Goal: Task Accomplishment & Management: Manage account settings

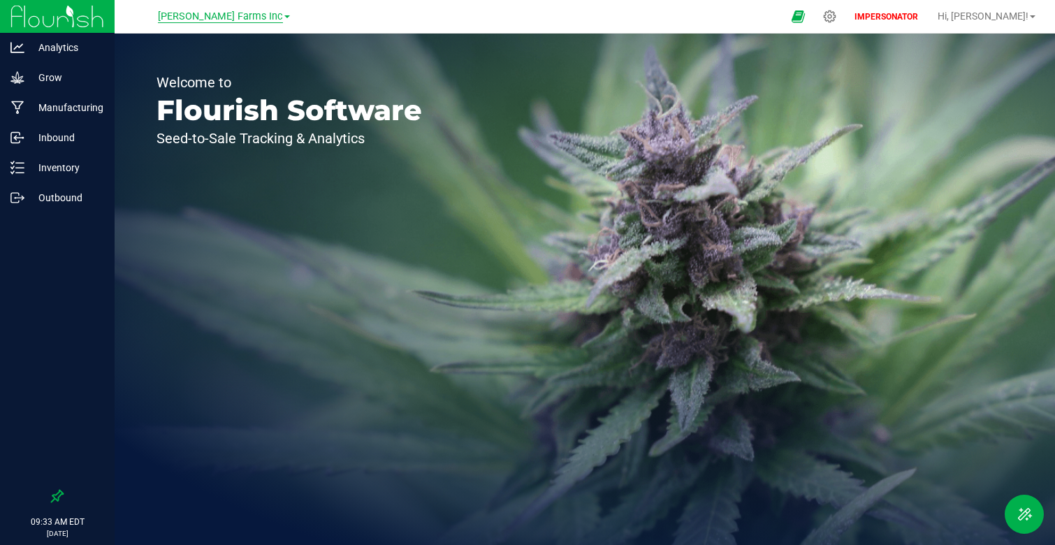
click at [212, 20] on span "[PERSON_NAME] Farms Inc" at bounding box center [220, 16] width 125 height 13
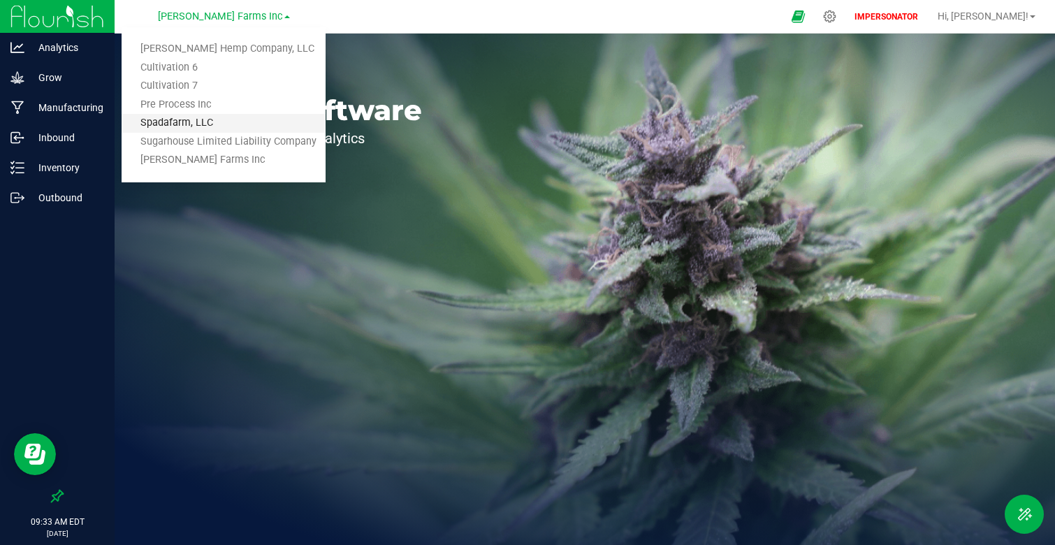
click at [208, 124] on link "Spadafarm, LLC" at bounding box center [224, 123] width 204 height 19
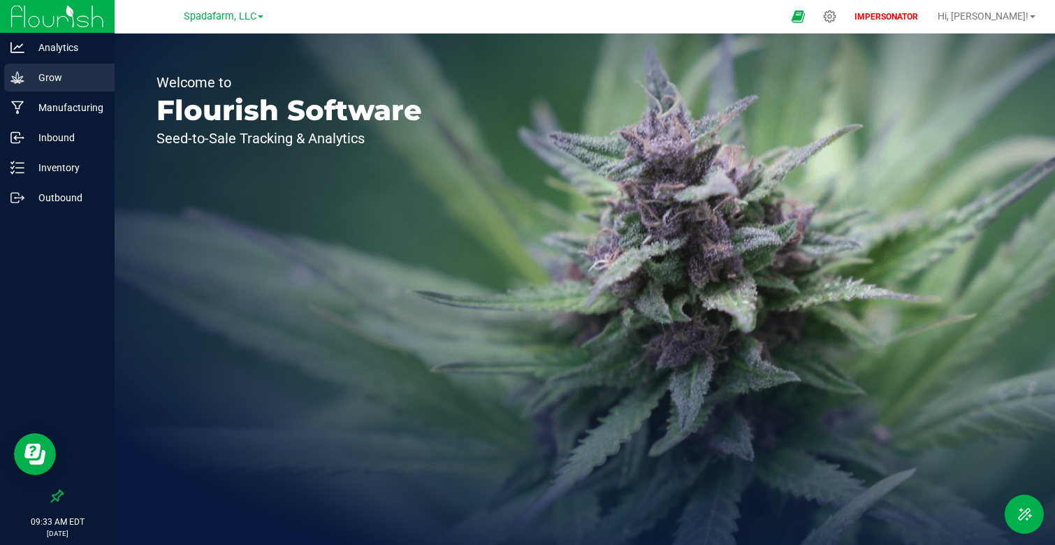
click at [49, 81] on p "Grow" at bounding box center [66, 77] width 84 height 17
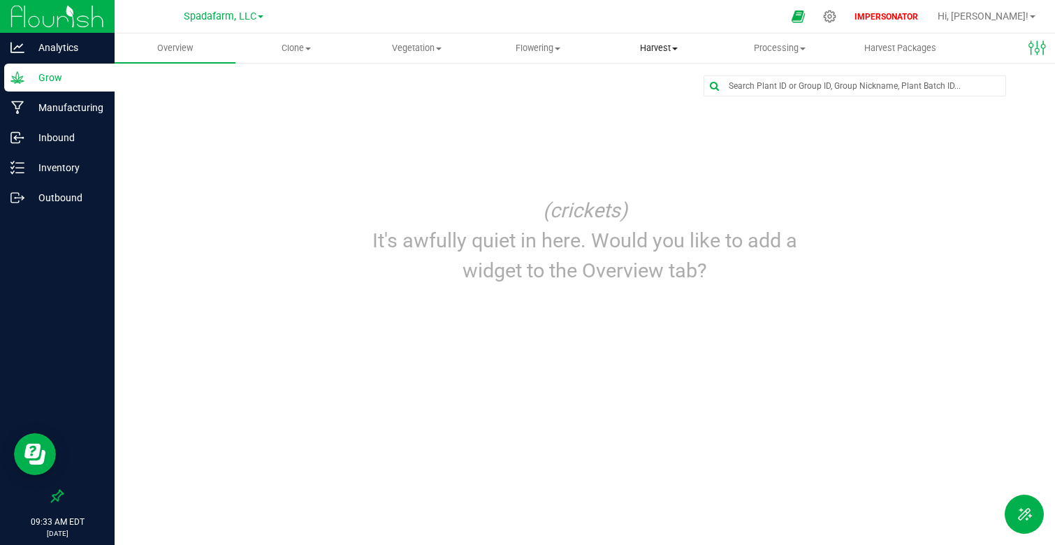
click at [672, 49] on span at bounding box center [675, 49] width 6 height 3
click at [636, 89] on span "Harvests" at bounding box center [637, 84] width 78 height 12
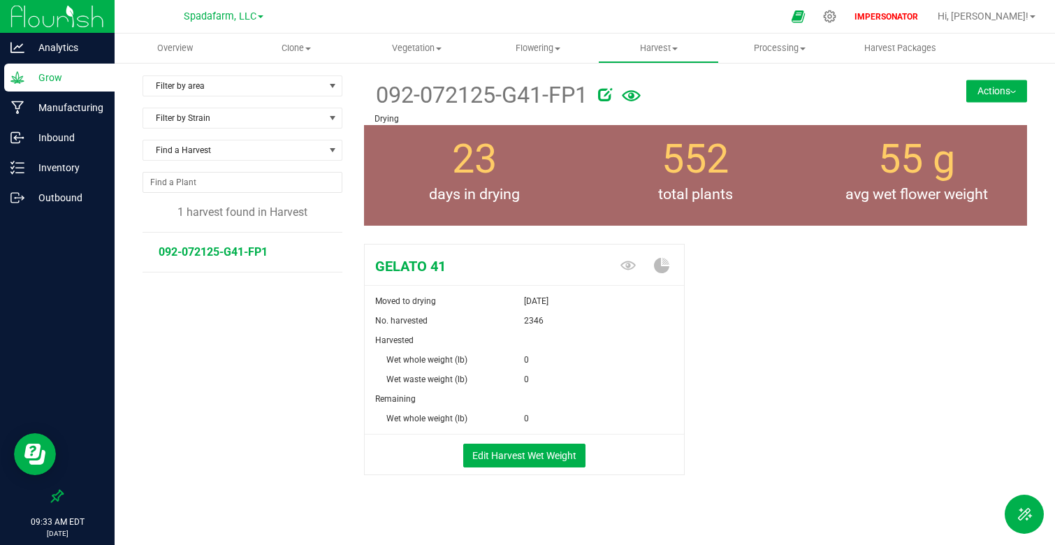
click at [239, 253] on span "092-072125-G41-FP1" at bounding box center [213, 251] width 109 height 13
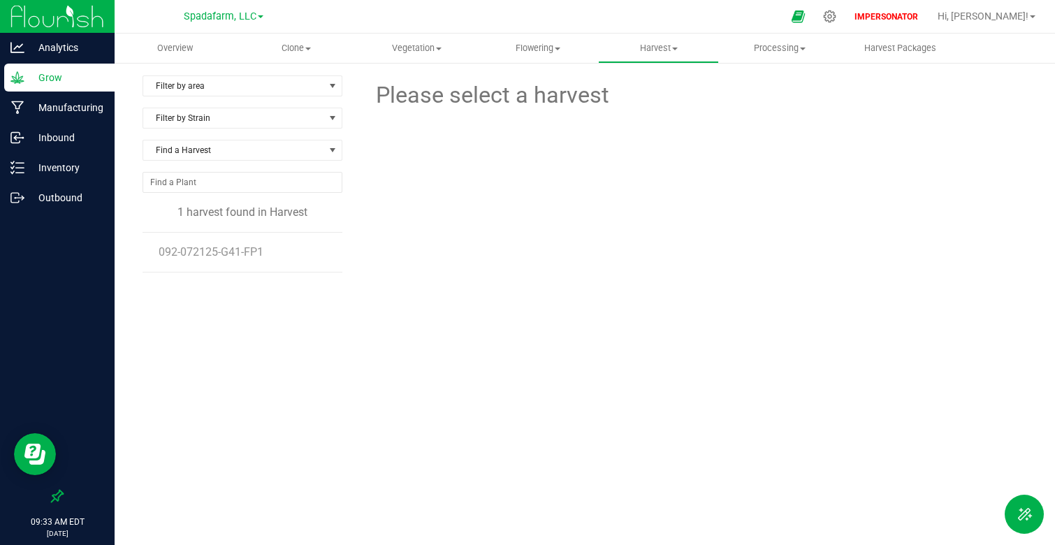
click at [222, 265] on li "092-072125-G41-FP1" at bounding box center [245, 252] width 173 height 39
click at [222, 248] on span "092-072125-G41-FP1" at bounding box center [213, 251] width 109 height 13
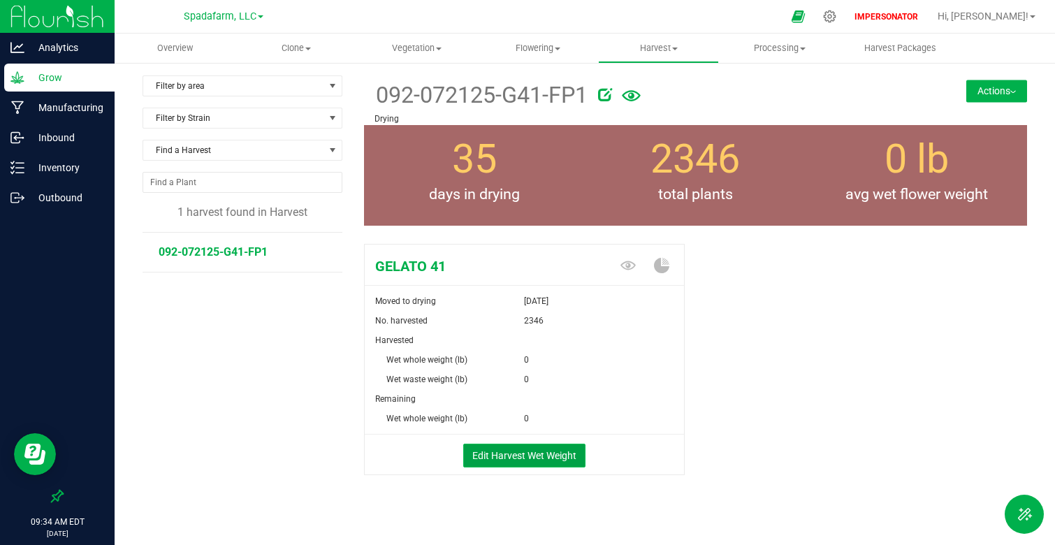
click at [521, 455] on button "Edit Harvest Wet Weight" at bounding box center [524, 456] width 122 height 24
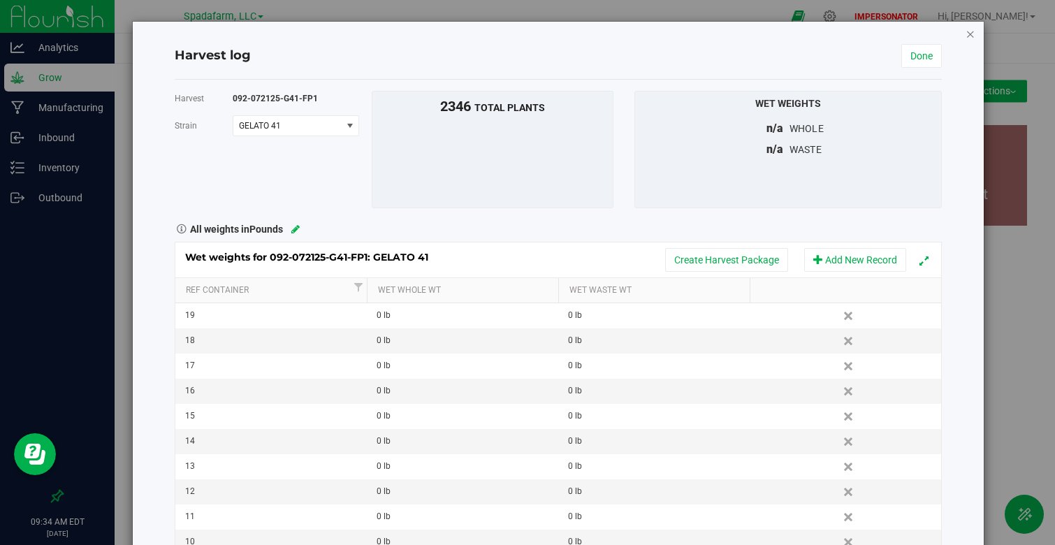
click at [969, 38] on icon "button" at bounding box center [971, 33] width 10 height 17
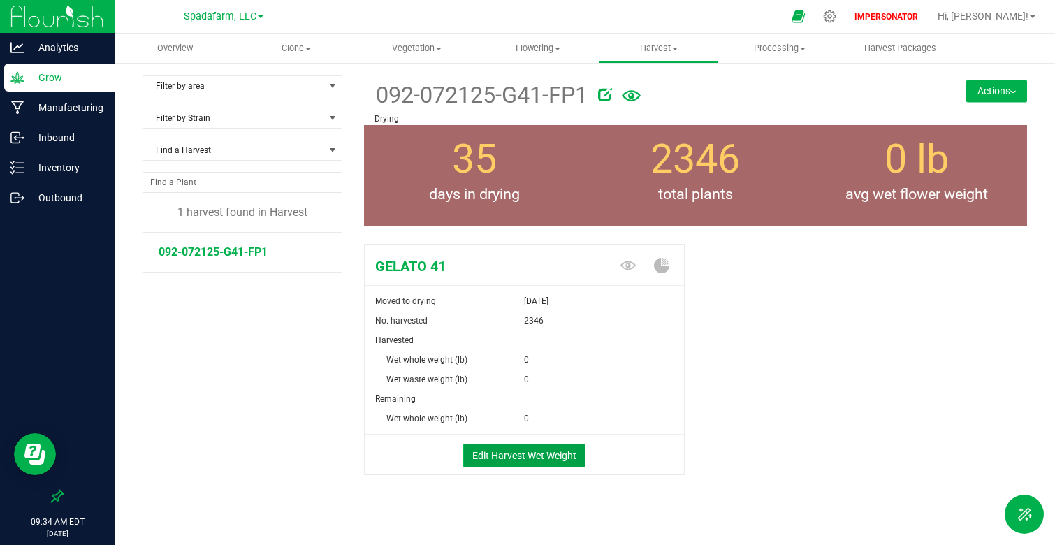
click at [533, 461] on button "Edit Harvest Wet Weight" at bounding box center [524, 456] width 122 height 24
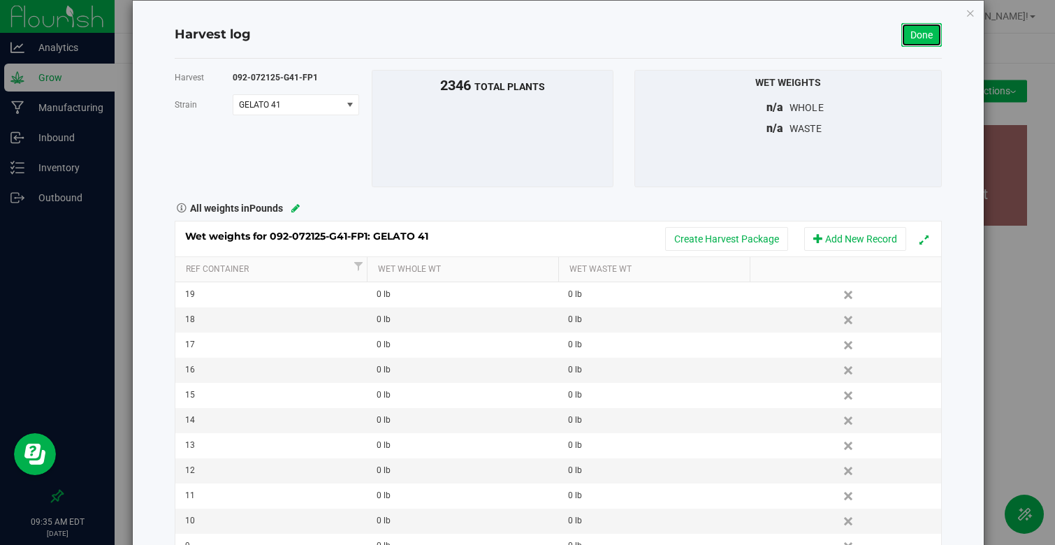
click at [936, 27] on link "Done" at bounding box center [922, 35] width 41 height 24
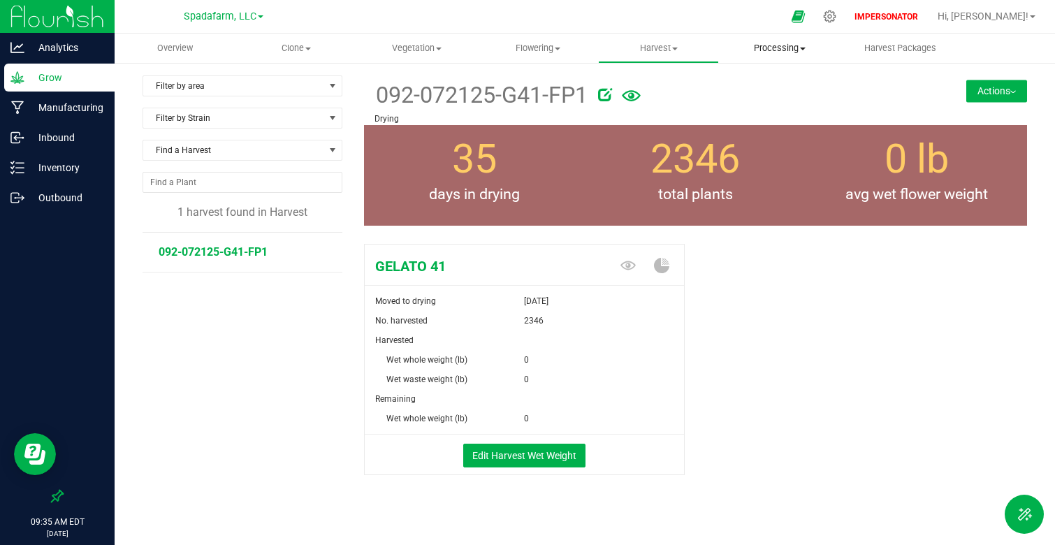
click at [798, 49] on span "Processing" at bounding box center [780, 48] width 120 height 13
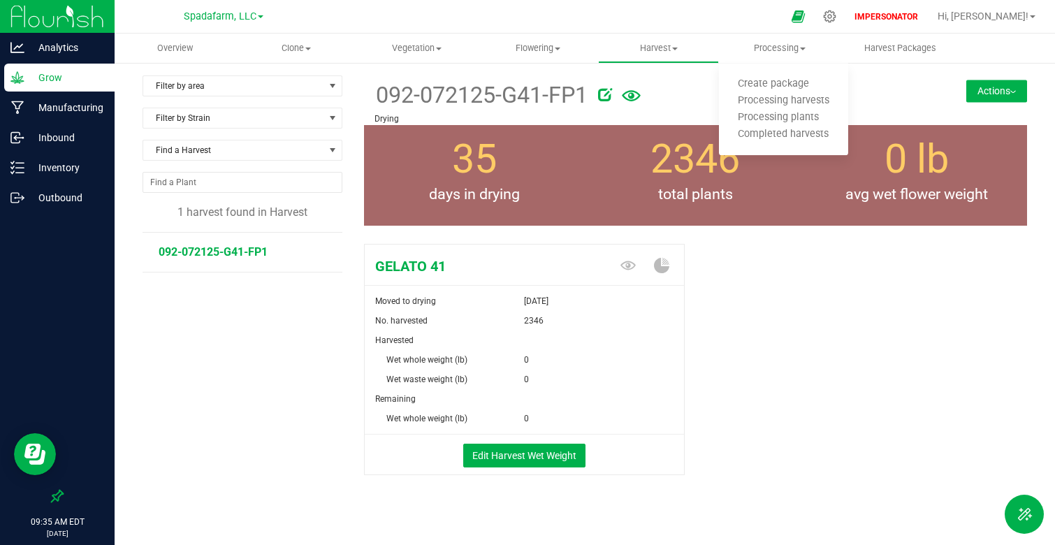
click at [785, 312] on div "GELATO 41 Moved to drying [DATE] No. harvested 2346 Harvested Wet whole weight …" at bounding box center [696, 374] width 664 height 272
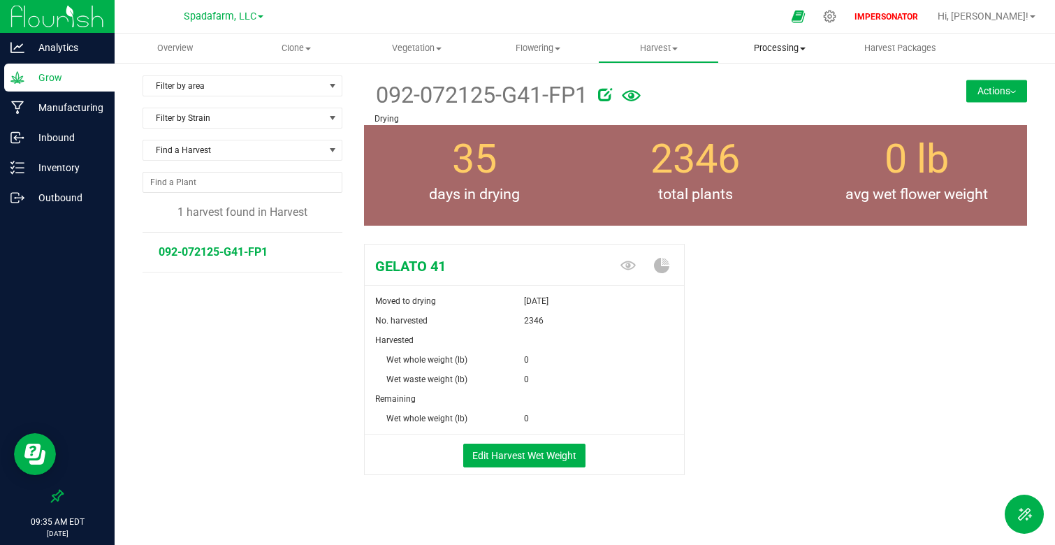
click at [774, 41] on uib-tab-heading "Processing Create package Processing harvests Processing plants Completed harve…" at bounding box center [779, 48] width 121 height 29
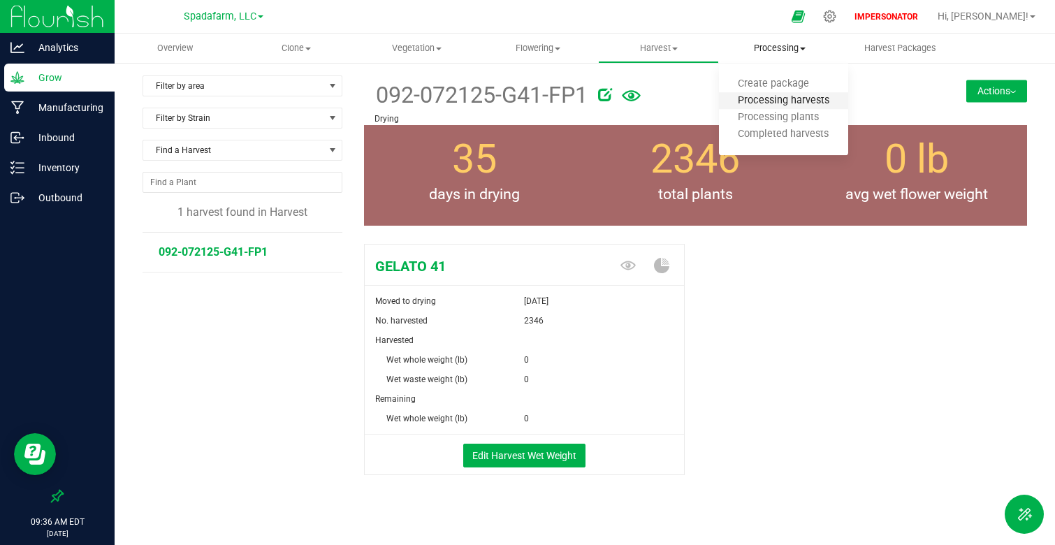
click at [791, 102] on span "Processing harvests" at bounding box center [783, 101] width 129 height 12
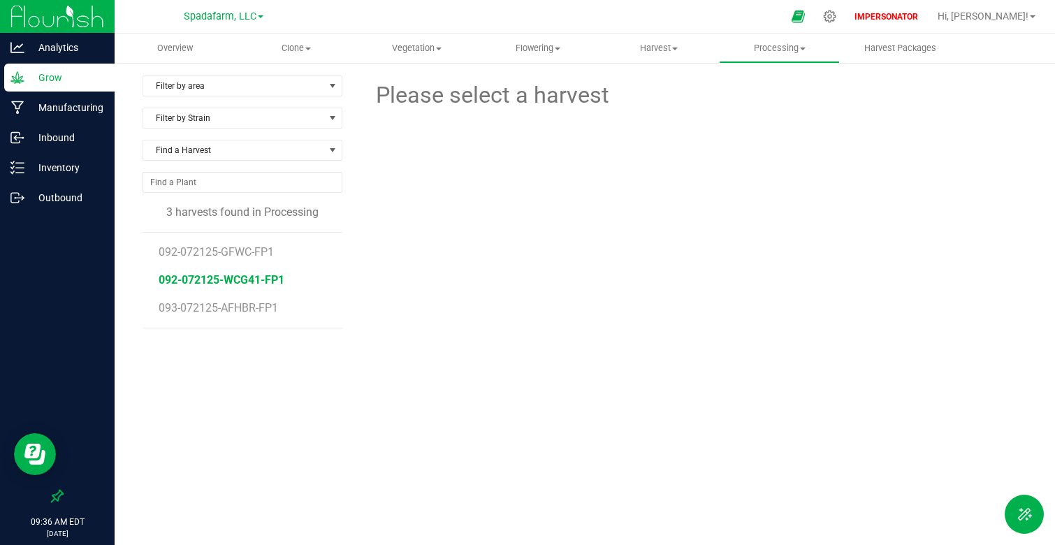
click at [229, 287] on span "092-072125-WCG41-FP1" at bounding box center [222, 279] width 126 height 13
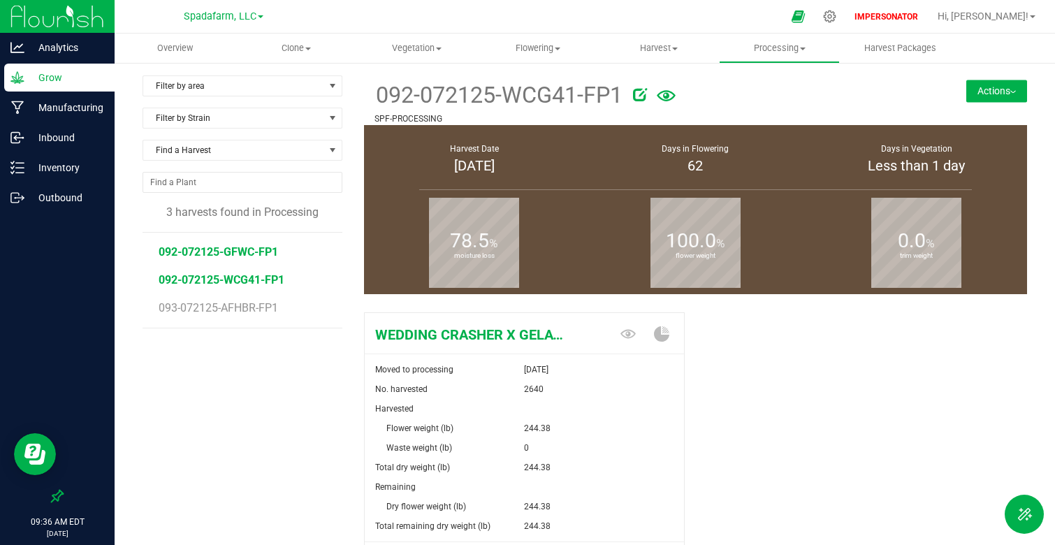
click at [247, 253] on span "092-072125-GFWC-FP1" at bounding box center [219, 251] width 120 height 13
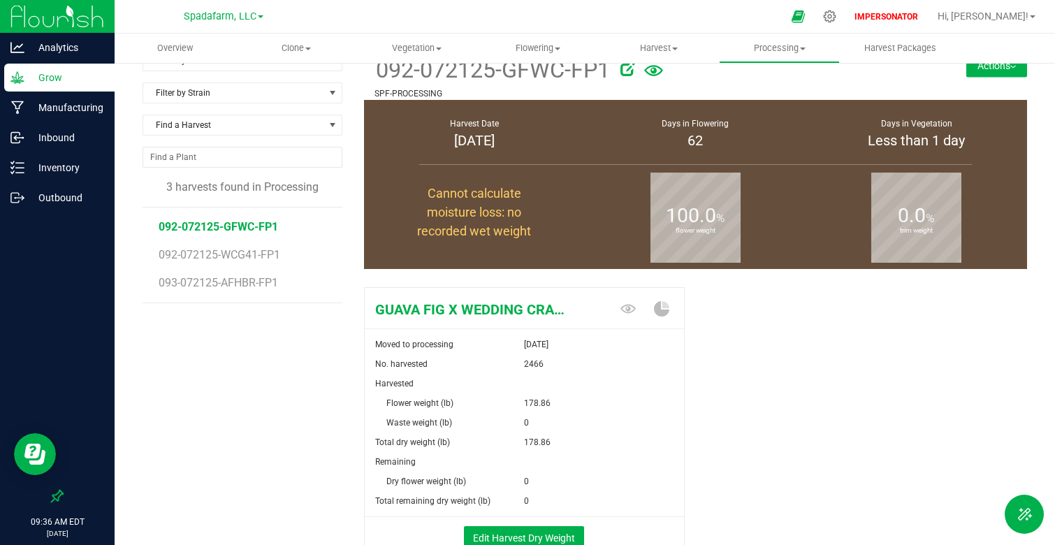
scroll to position [17, 0]
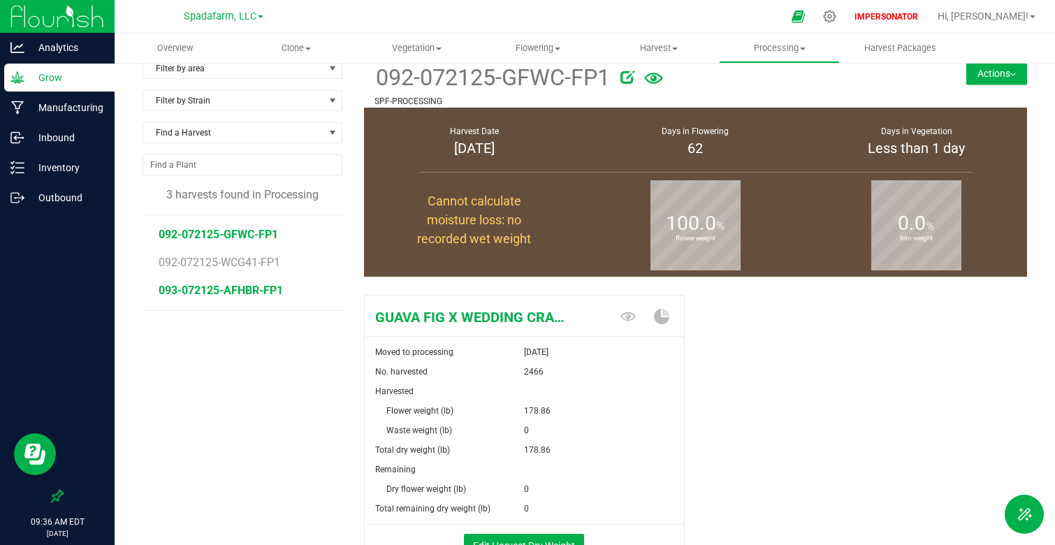
click at [239, 289] on span "093-072125-AFHBR-FP1" at bounding box center [221, 290] width 124 height 13
click at [259, 234] on span "092-072125-GFWC-FP1" at bounding box center [219, 234] width 120 height 13
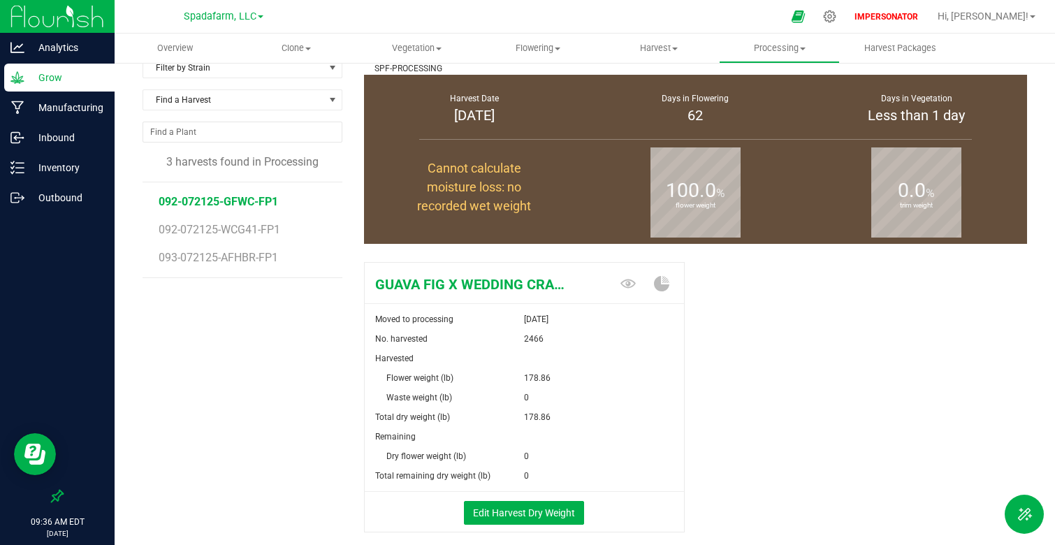
scroll to position [46, 0]
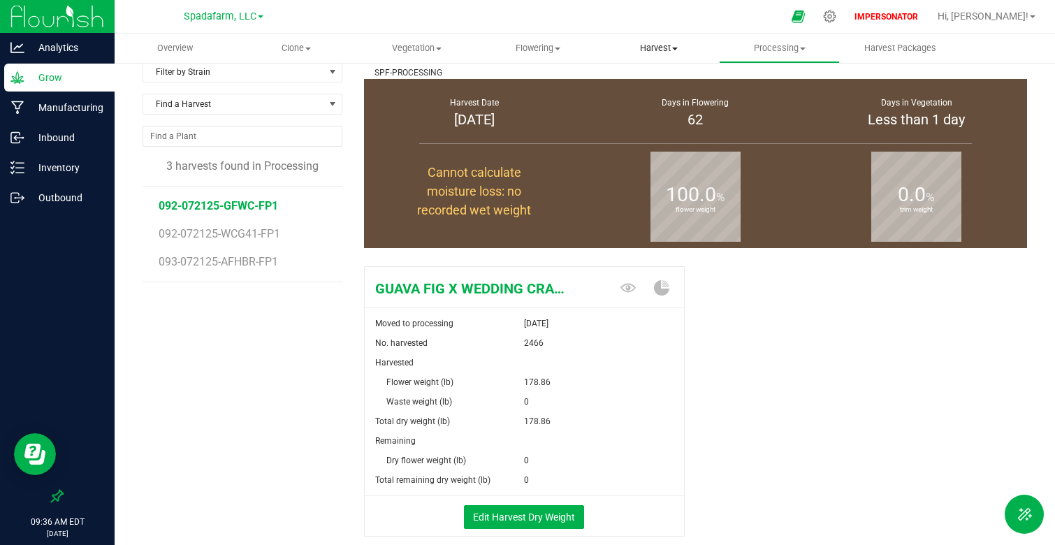
click at [637, 55] on uib-tab-heading "Harvest Harvests Harvested plants" at bounding box center [659, 48] width 120 height 28
click at [635, 88] on span "Harvests" at bounding box center [637, 84] width 78 height 12
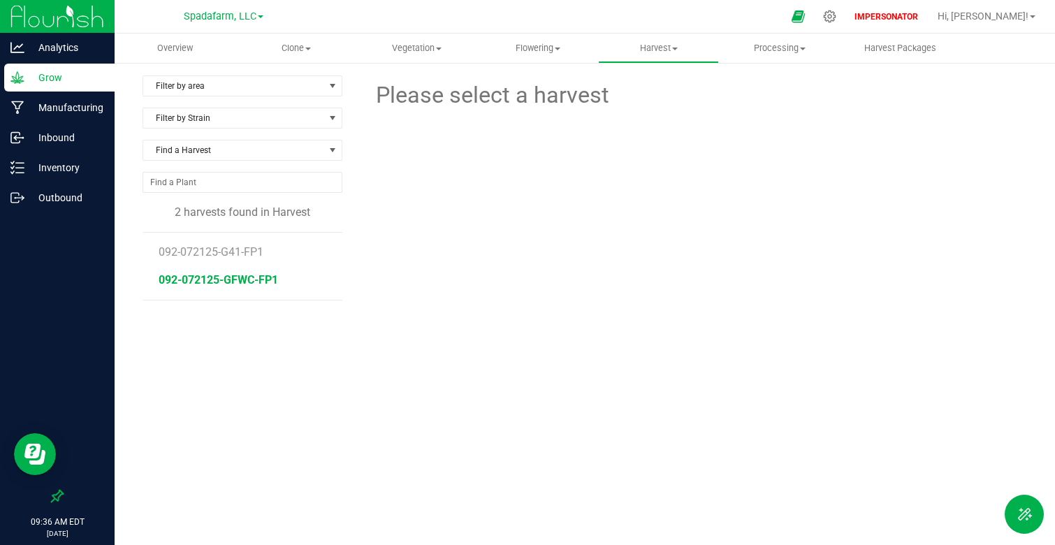
click at [217, 281] on span "092-072125-GFWC-FP1" at bounding box center [219, 279] width 120 height 13
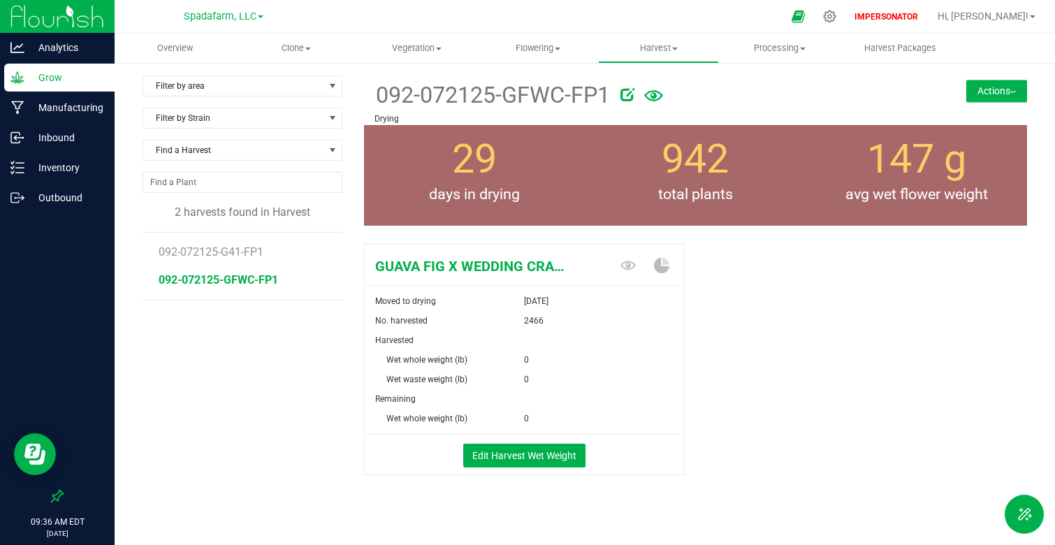
scroll to position [10, 0]
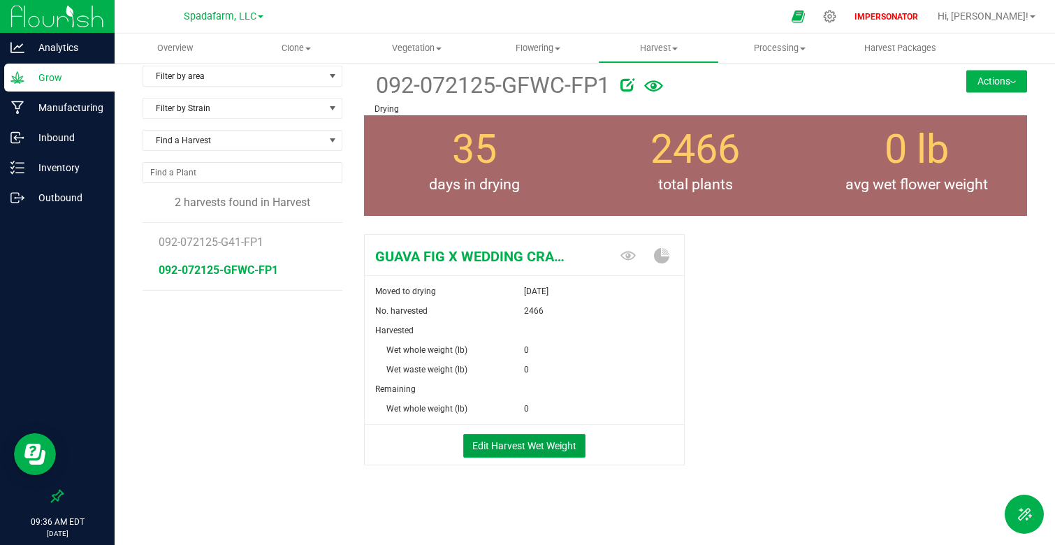
click at [560, 448] on button "Edit Harvest Wet Weight" at bounding box center [524, 446] width 122 height 24
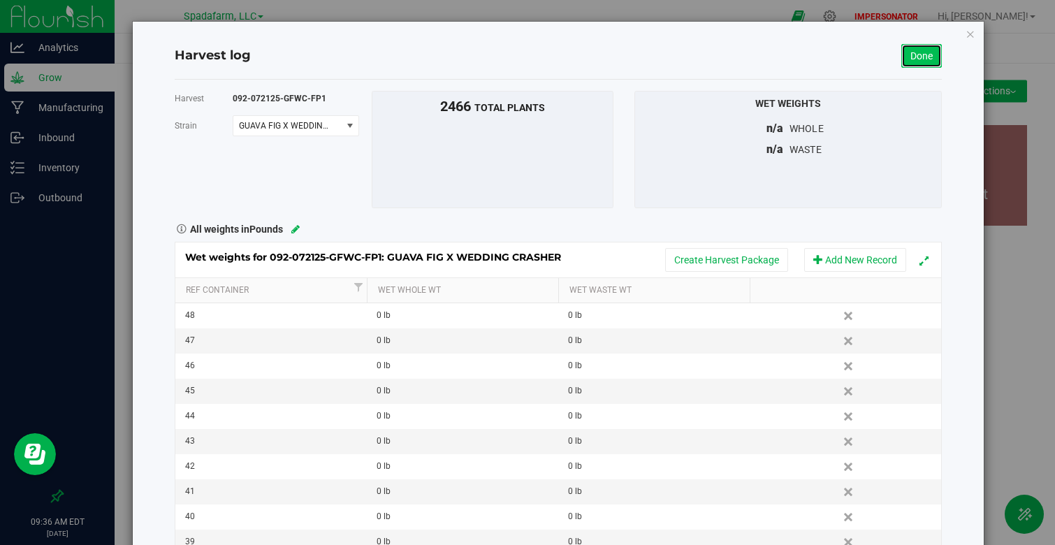
click at [934, 57] on link "Done" at bounding box center [922, 56] width 41 height 24
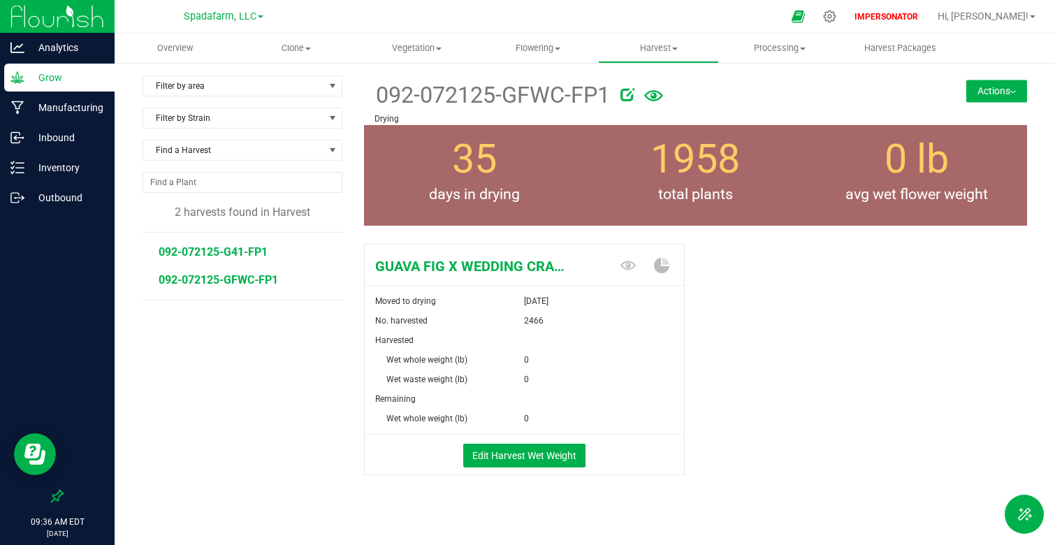
click at [247, 255] on span "092-072125-G41-FP1" at bounding box center [213, 251] width 109 height 13
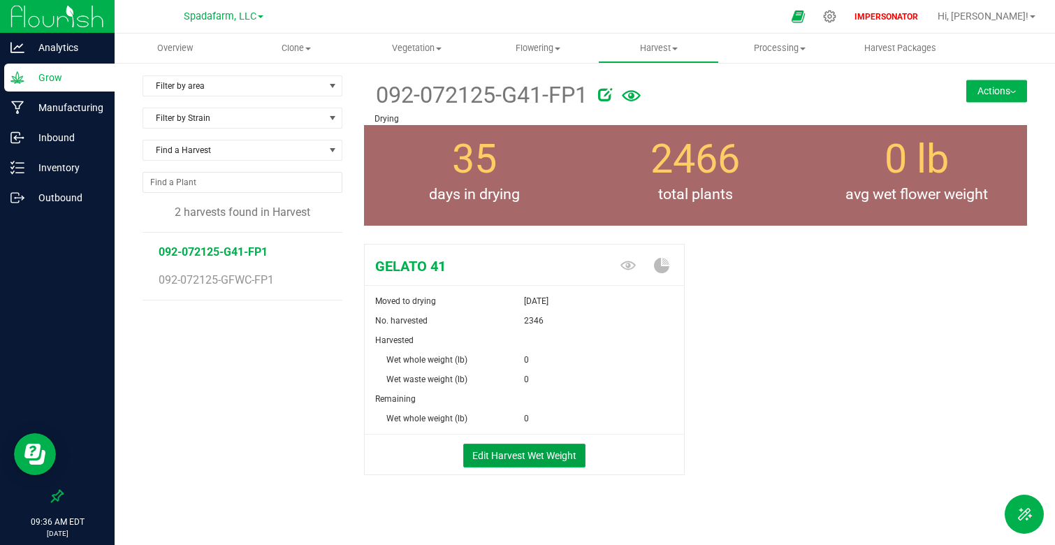
click at [551, 460] on button "Edit Harvest Wet Weight" at bounding box center [524, 456] width 122 height 24
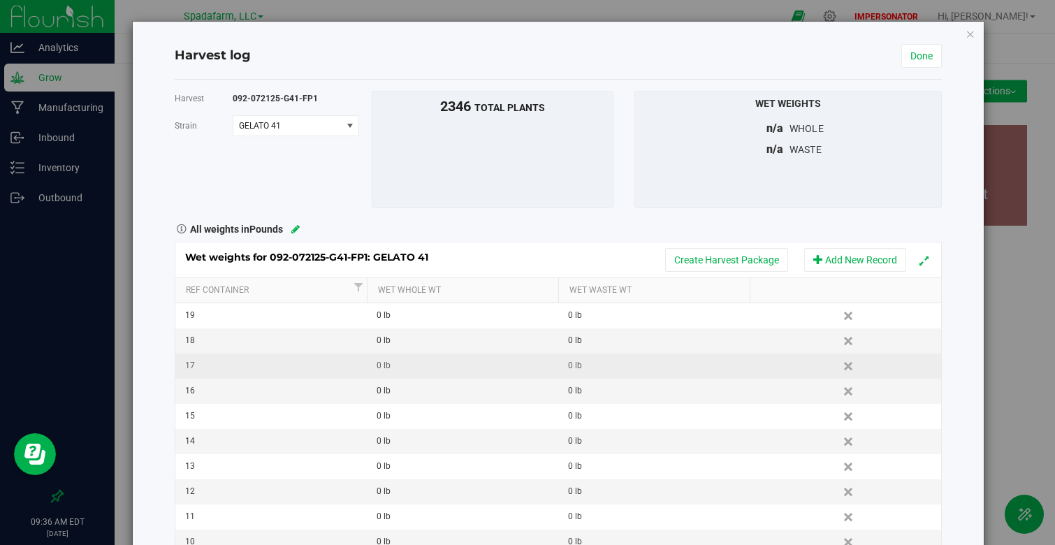
scroll to position [205, 0]
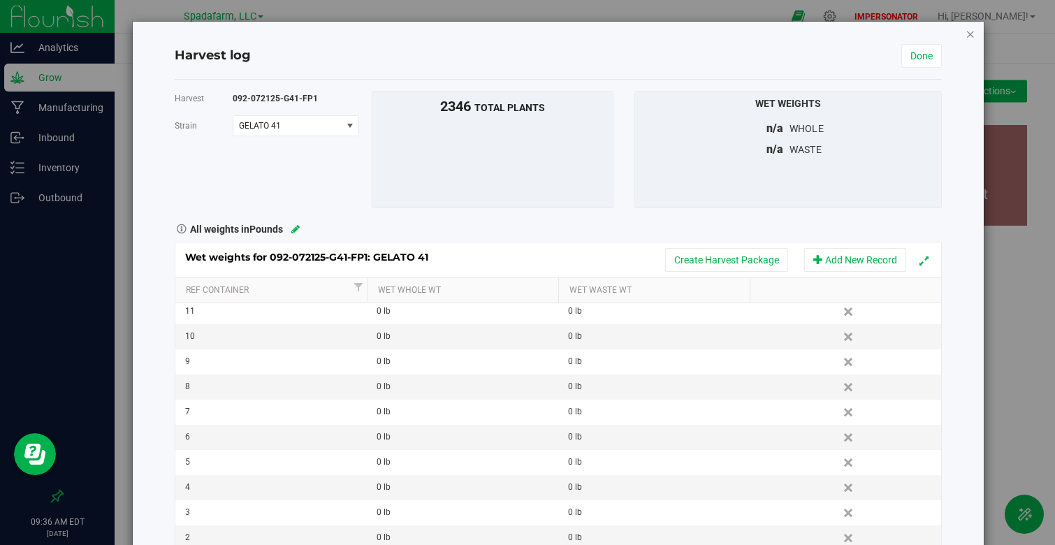
click at [973, 38] on icon "button" at bounding box center [971, 33] width 10 height 17
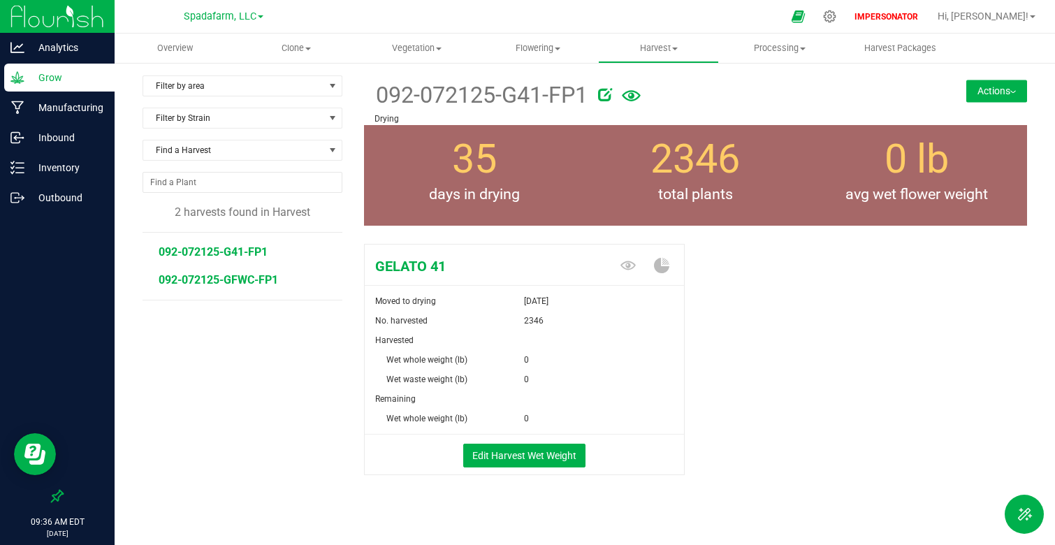
click at [256, 285] on span "092-072125-GFWC-FP1" at bounding box center [219, 279] width 120 height 13
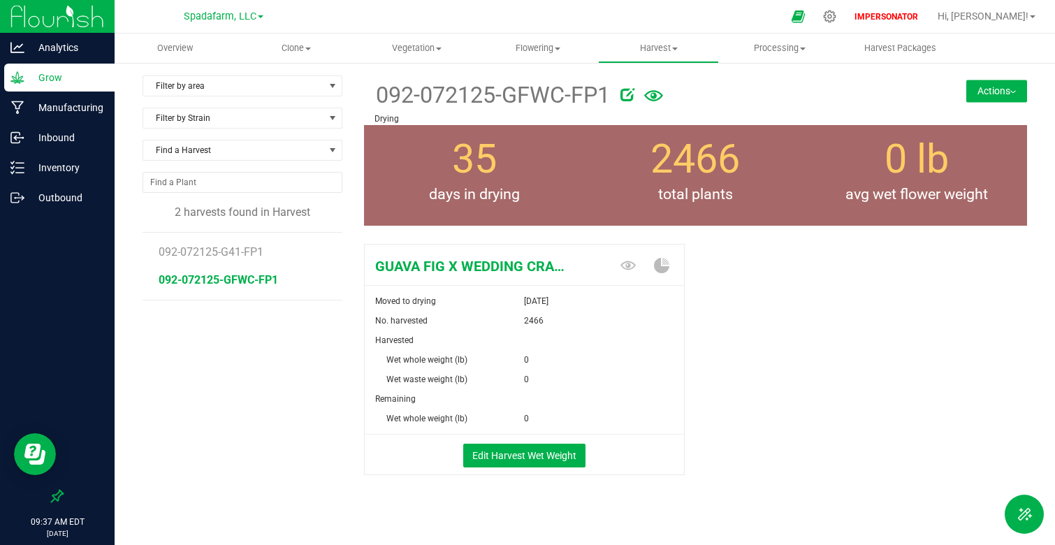
click at [714, 353] on div "GUAVA FIG X WEDDING CRASHER Moved to drying [DATE] No. harvested 2466 Harvested…" at bounding box center [696, 374] width 664 height 272
click at [848, 12] on div at bounding box center [830, 16] width 35 height 30
click at [837, 12] on icon at bounding box center [830, 16] width 15 height 15
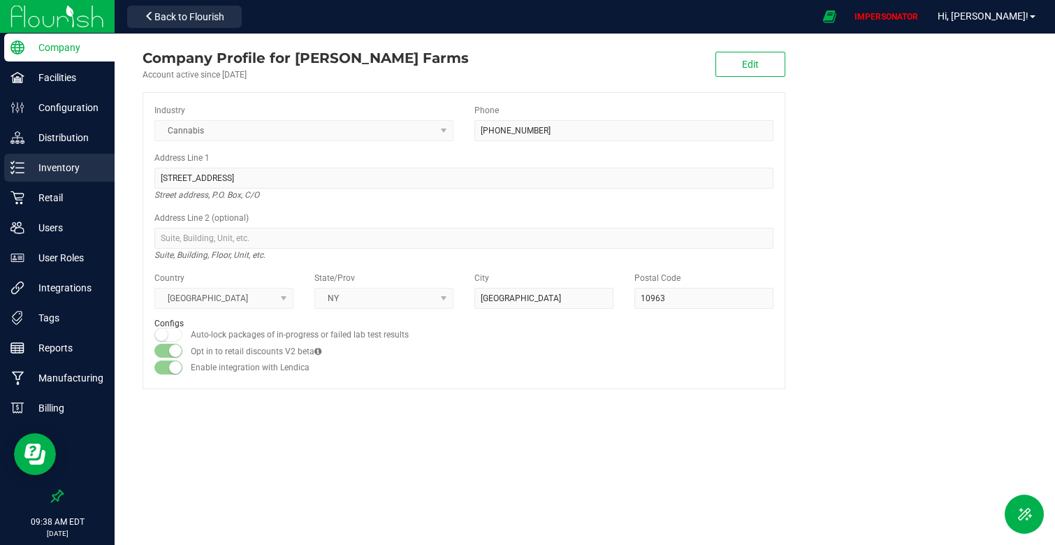
click at [63, 172] on p "Inventory" at bounding box center [66, 167] width 84 height 17
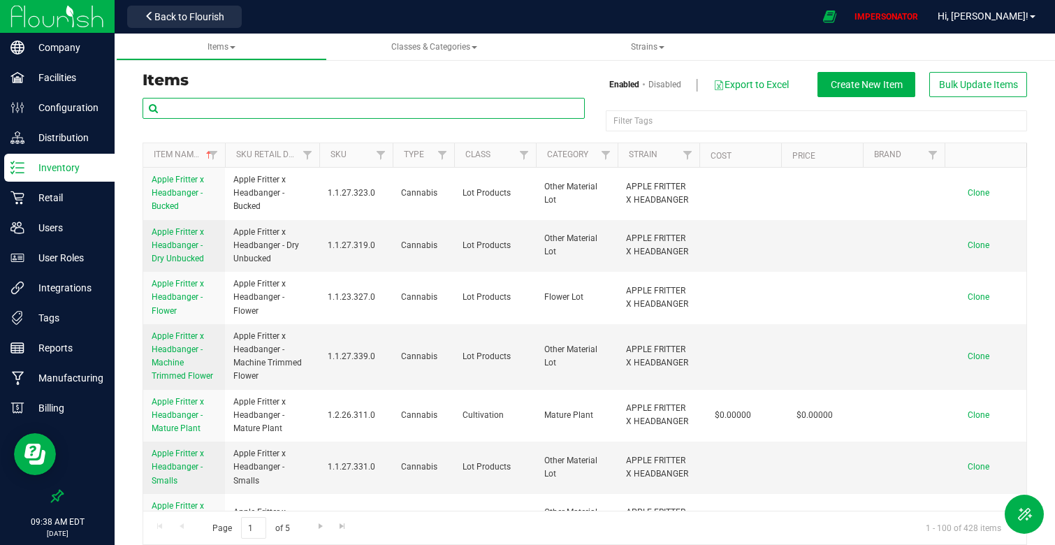
click at [222, 115] on input "text" at bounding box center [364, 108] width 442 height 21
type input "biomass"
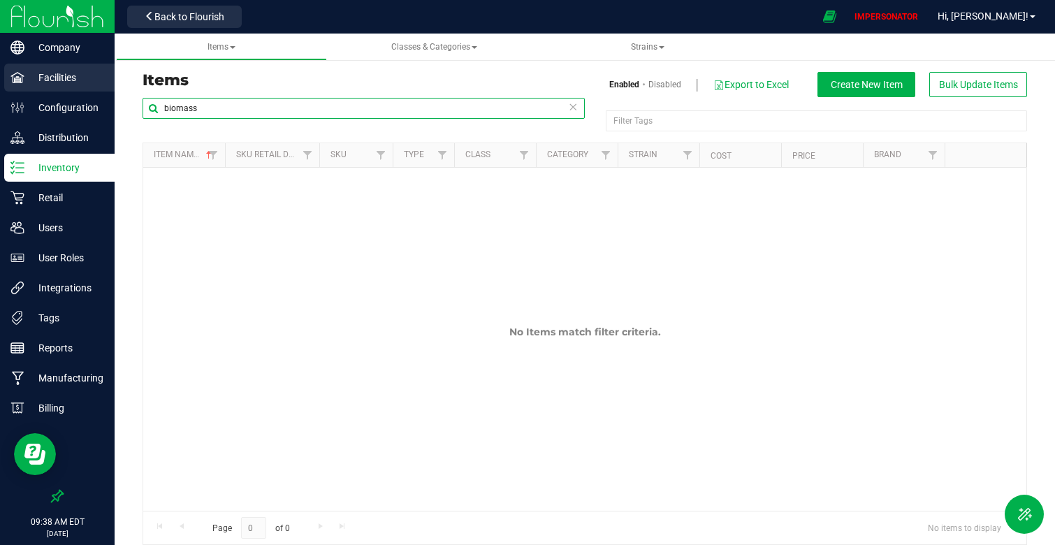
drag, startPoint x: 205, startPoint y: 108, endPoint x: 82, endPoint y: 65, distance: 130.4
click at [83, 77] on div "Company Facilities Configuration Distribution Inventory Retail Users User Roles…" at bounding box center [527, 272] width 1055 height 545
click at [131, 139] on div "Items Enabled Disabled Export to Excel Create New Item Bulk Update Items Filter…" at bounding box center [585, 300] width 941 height 519
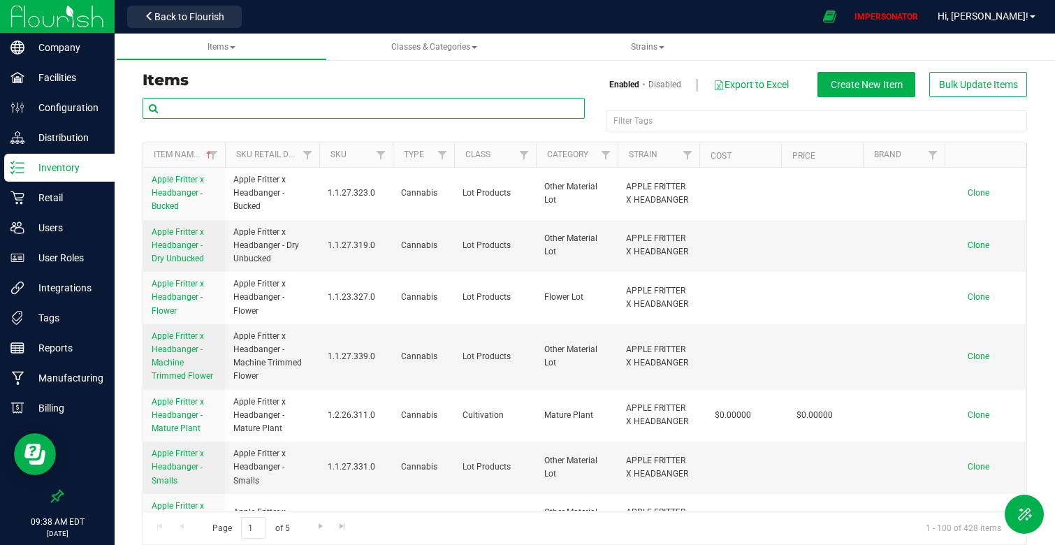
click at [235, 118] on input "text" at bounding box center [364, 108] width 442 height 21
click at [172, 261] on span "Apple Fritter x Headbanger - Dry Unbucked" at bounding box center [178, 245] width 52 height 36
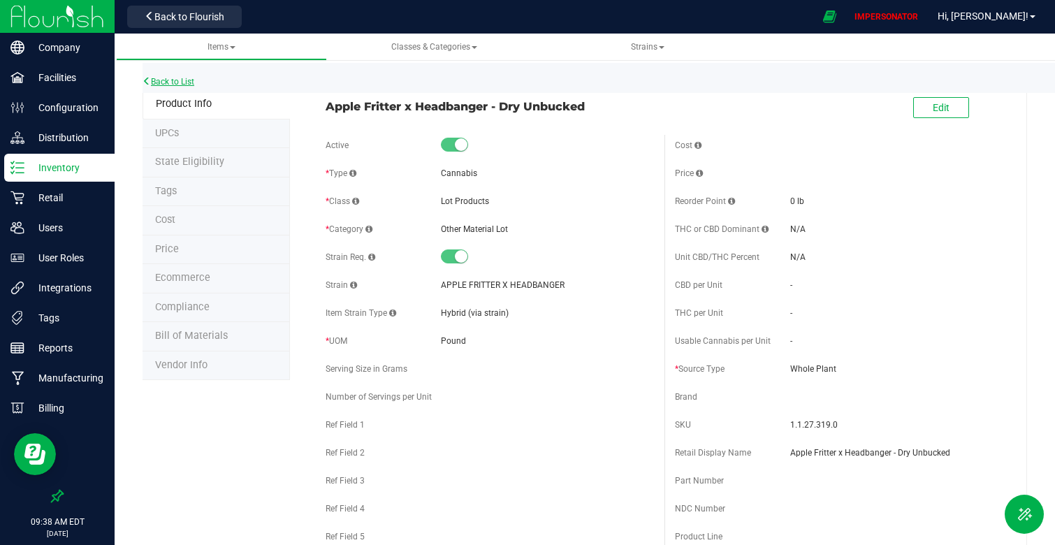
click at [164, 85] on link "Back to List" at bounding box center [169, 82] width 52 height 10
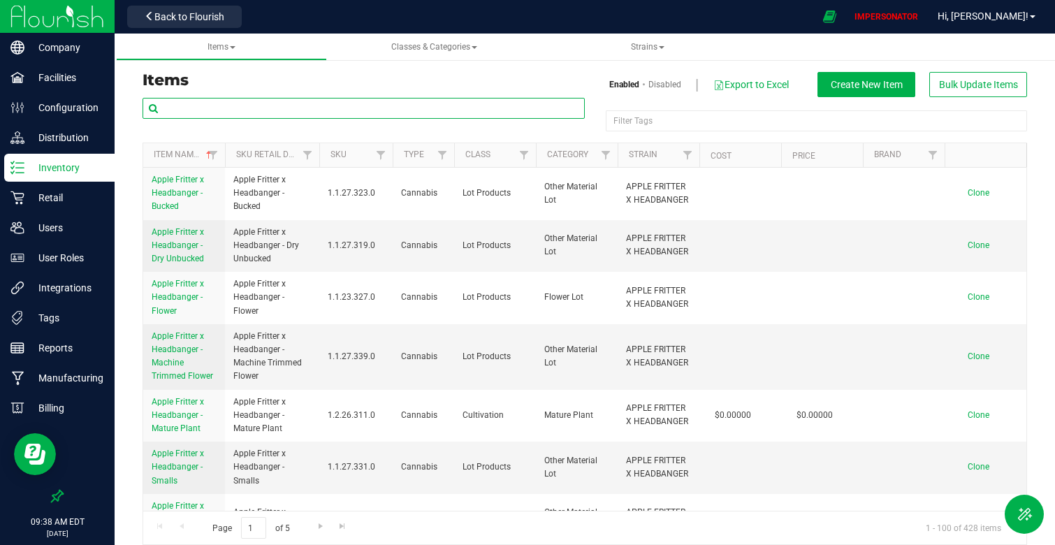
click at [228, 103] on input "text" at bounding box center [364, 108] width 442 height 21
type input "unbucked"
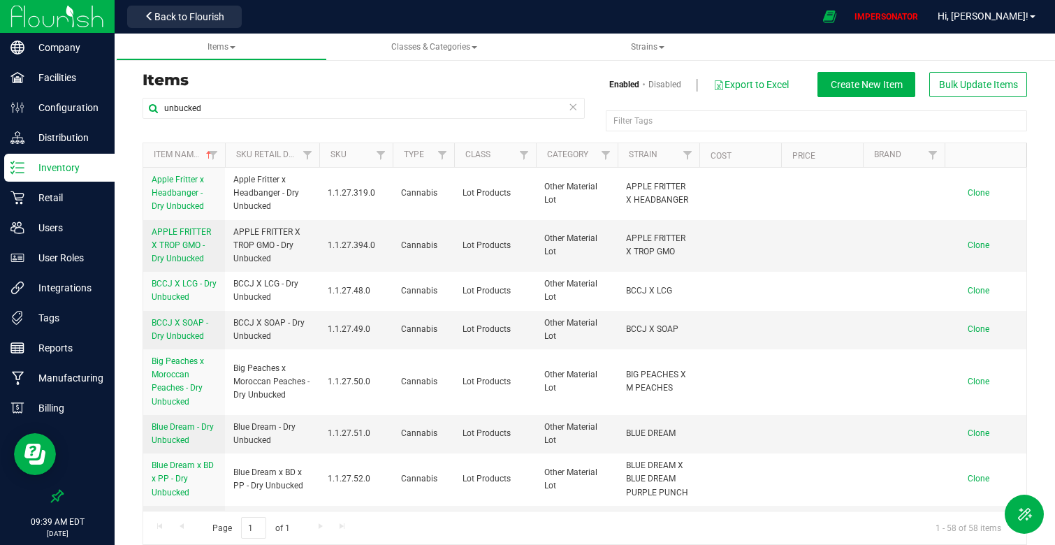
drag, startPoint x: 140, startPoint y: 79, endPoint x: 246, endPoint y: 76, distance: 106.3
click at [248, 77] on div "Items" at bounding box center [358, 80] width 453 height 17
click at [205, 129] on div "unbucked" at bounding box center [364, 114] width 442 height 32
click at [64, 10] on img at bounding box center [57, 16] width 94 height 33
